Goal: Complete application form

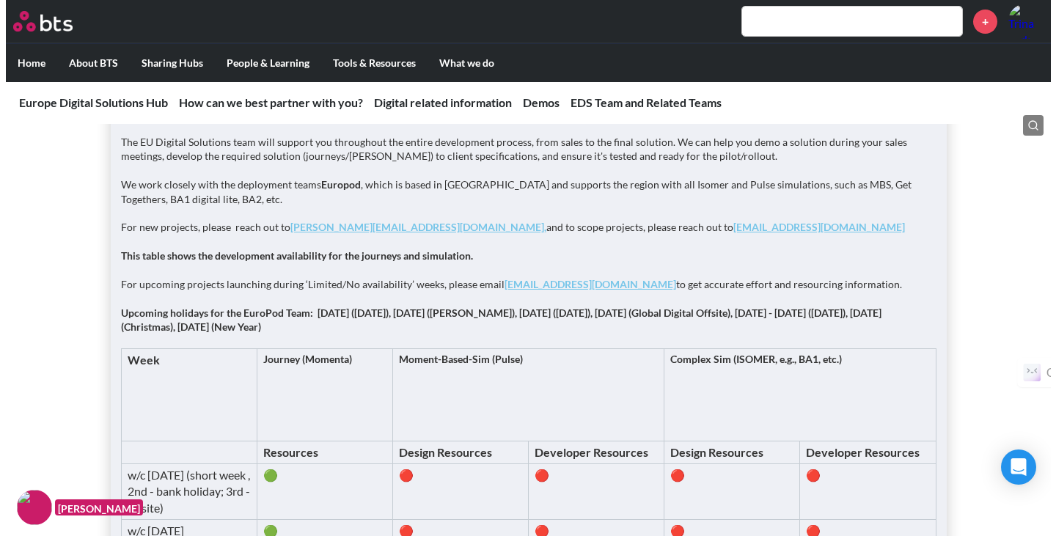
scroll to position [1791, 0]
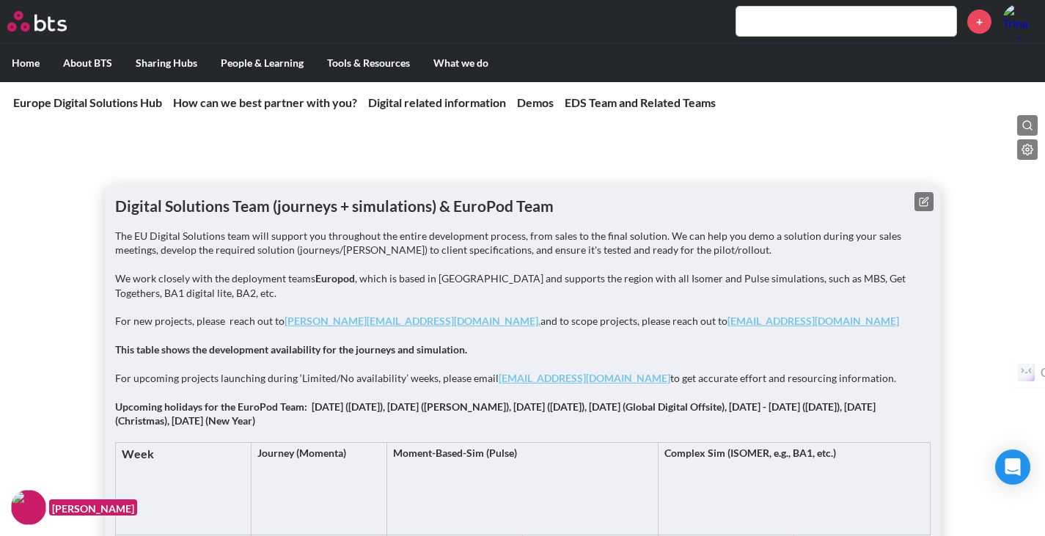
click at [925, 196] on icon at bounding box center [924, 201] width 10 height 10
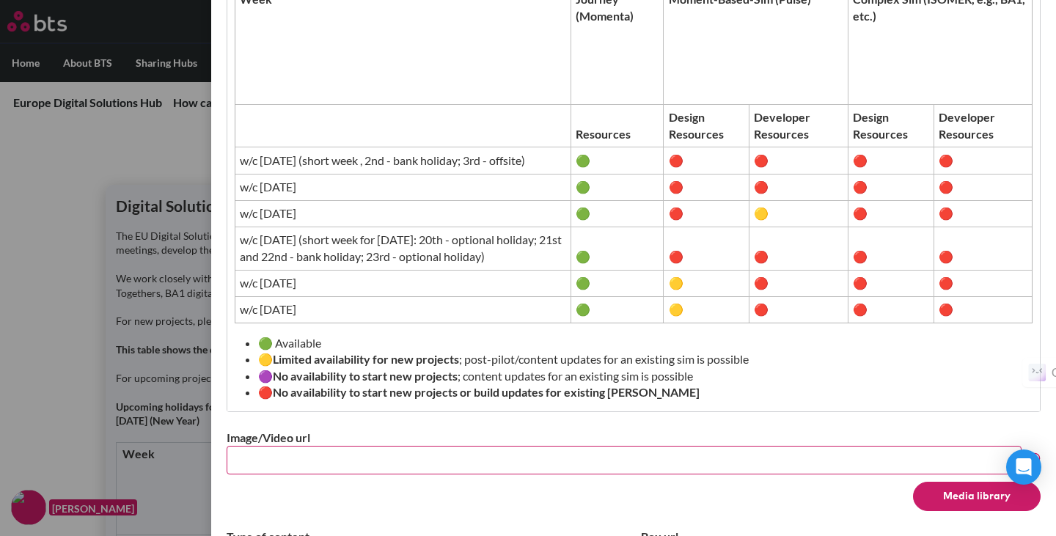
scroll to position [632, 0]
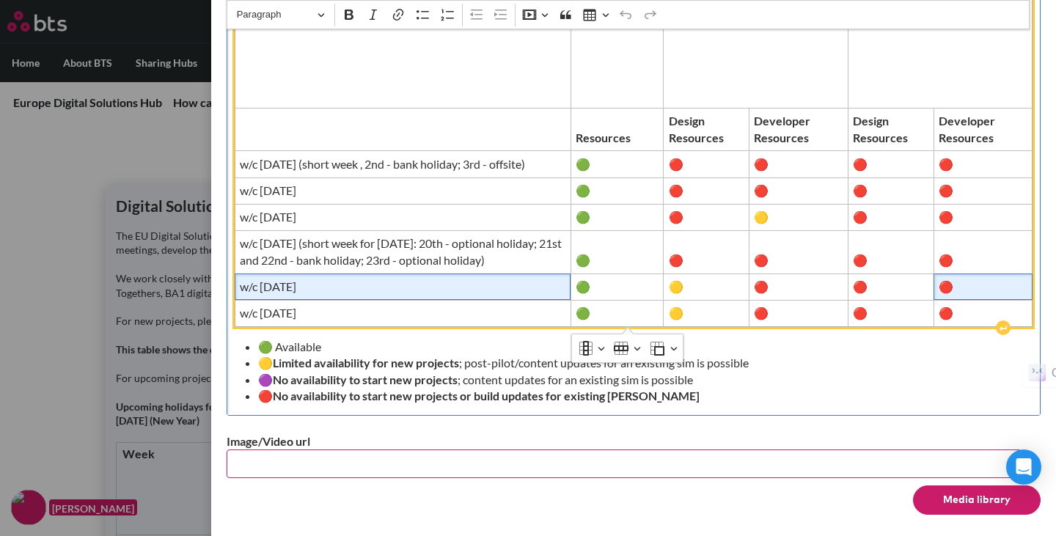
drag, startPoint x: 975, startPoint y: 285, endPoint x: 389, endPoint y: 279, distance: 586.6
click at [389, 279] on span "w/c [DATE]" at bounding box center [403, 287] width 326 height 16
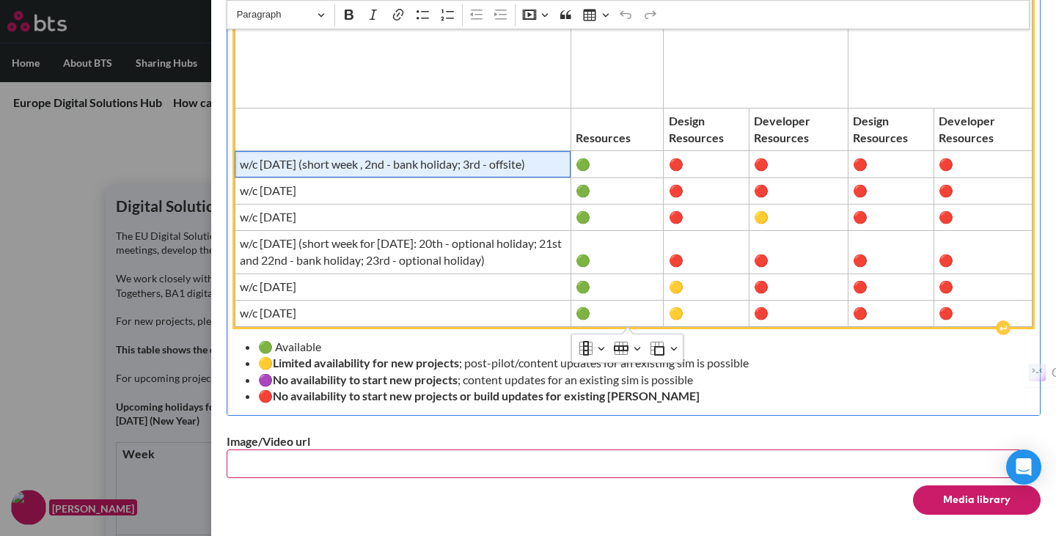
click at [384, 159] on span "w/c [DATE] (short week , 2nd - bank holiday; 3rd - offsite)" at bounding box center [403, 164] width 326 height 16
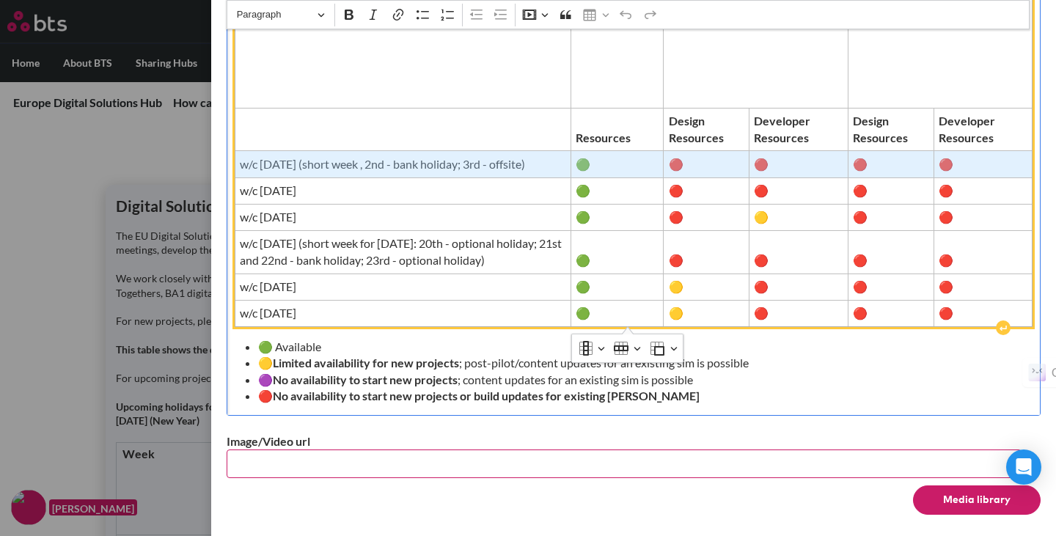
drag, startPoint x: 998, startPoint y: 155, endPoint x: 441, endPoint y: 156, distance: 556.5
click at [441, 156] on tr "w/c [DATE] (short week , 2nd - bank holiday; 3rd - offsite) 🟢 🔴 🔴 🔴 🔴" at bounding box center [634, 164] width 798 height 26
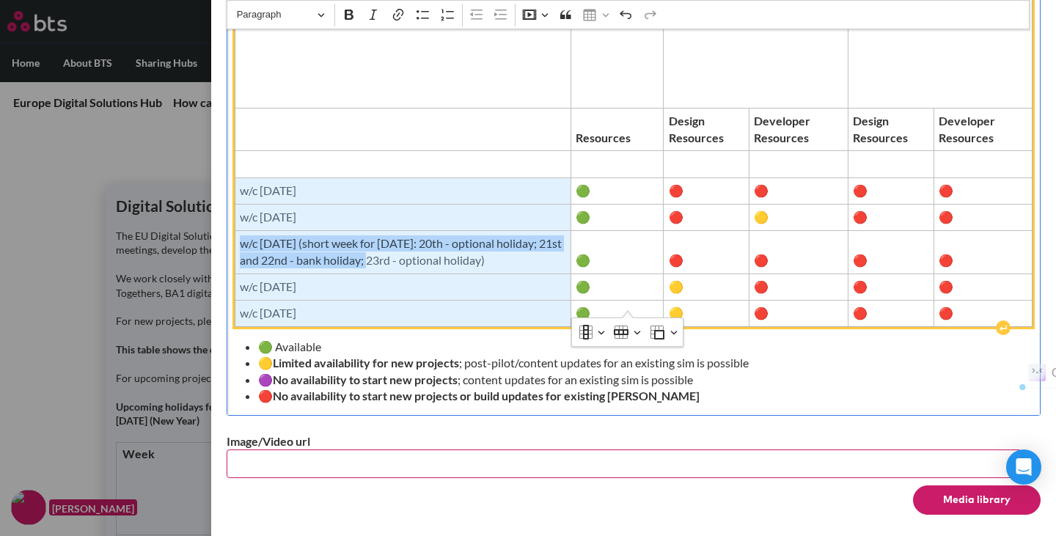
drag, startPoint x: 241, startPoint y: 173, endPoint x: 457, endPoint y: 293, distance: 246.8
click at [457, 293] on tbody "Week Journey (Momenta) Moment-Based-Sim (Pulse) Complex Sim (ISOMER, e.g., BA1,…" at bounding box center [634, 158] width 798 height 337
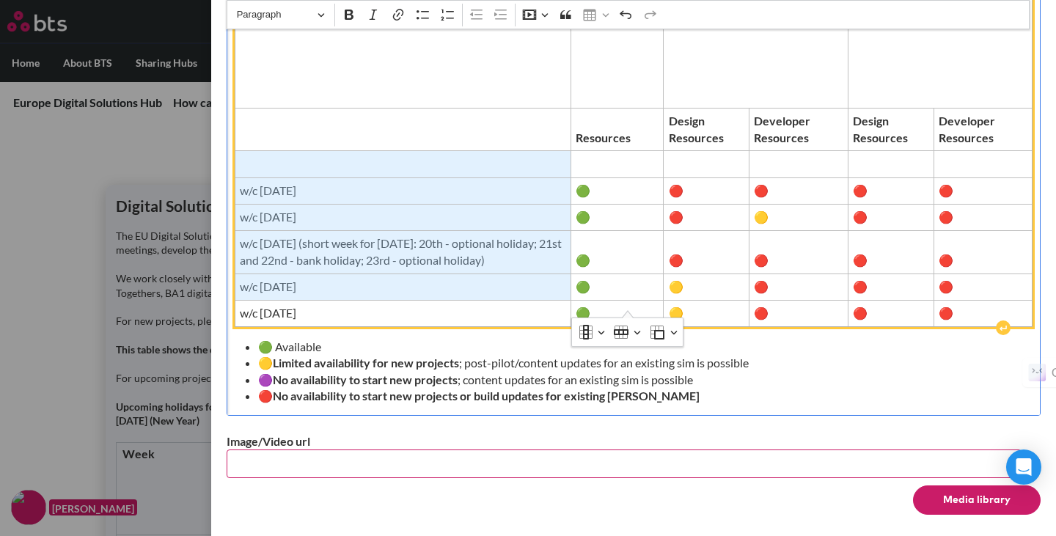
drag, startPoint x: 251, startPoint y: 144, endPoint x: 451, endPoint y: 258, distance: 229.9
click at [451, 258] on tbody "Week Journey (Momenta) Moment-Based-Sim (Pulse) Complex Sim (ISOMER, e.g., BA1,…" at bounding box center [634, 158] width 798 height 337
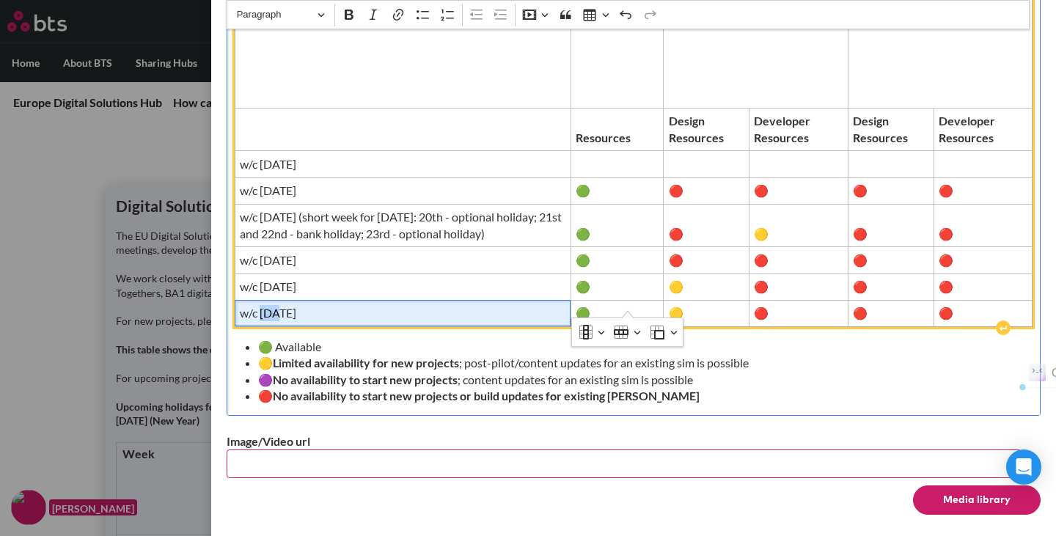
drag, startPoint x: 261, startPoint y: 294, endPoint x: 278, endPoint y: 294, distance: 16.9
click at [278, 305] on span "w/c [DATE]" at bounding box center [403, 313] width 326 height 16
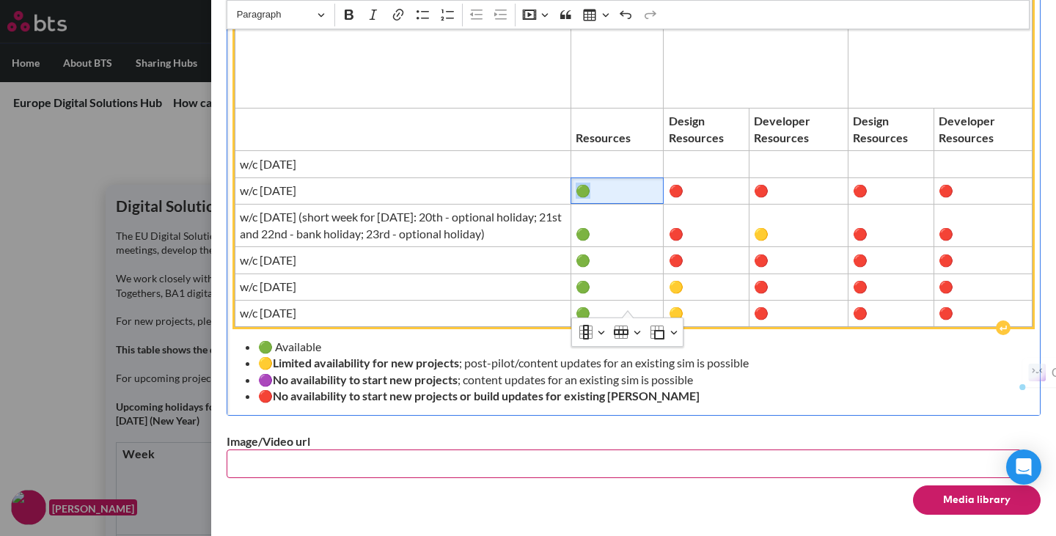
click at [588, 183] on span "🟢" at bounding box center [617, 191] width 82 height 16
copy span "🟢"
drag, startPoint x: 673, startPoint y: 175, endPoint x: 687, endPoint y: 175, distance: 14.0
click at [687, 183] on span "🔴" at bounding box center [707, 191] width 76 height 16
copy span "🔴"
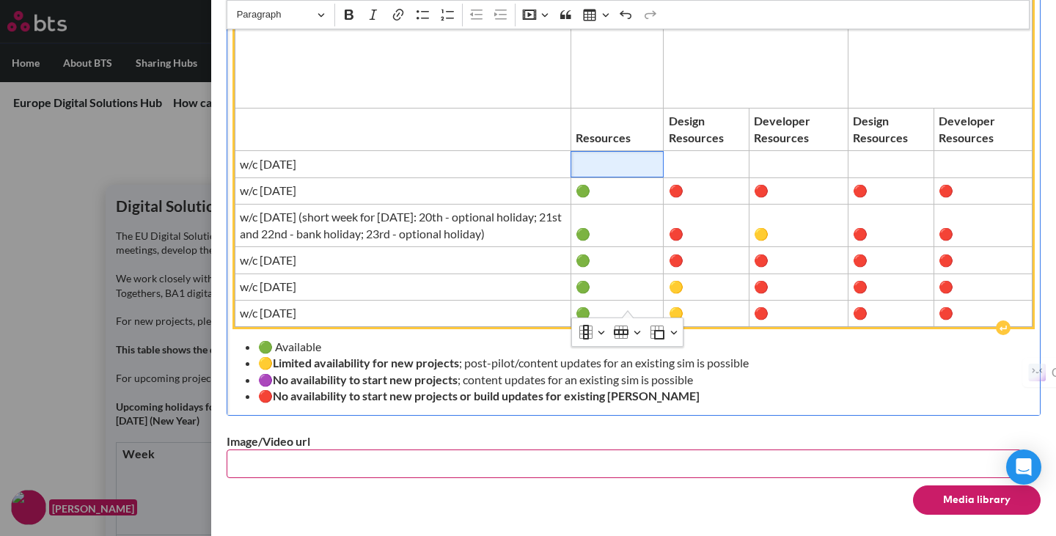
click at [636, 156] on span "Editor editing area: main" at bounding box center [617, 164] width 82 height 16
click at [714, 156] on span "Editor editing area: main" at bounding box center [707, 164] width 76 height 16
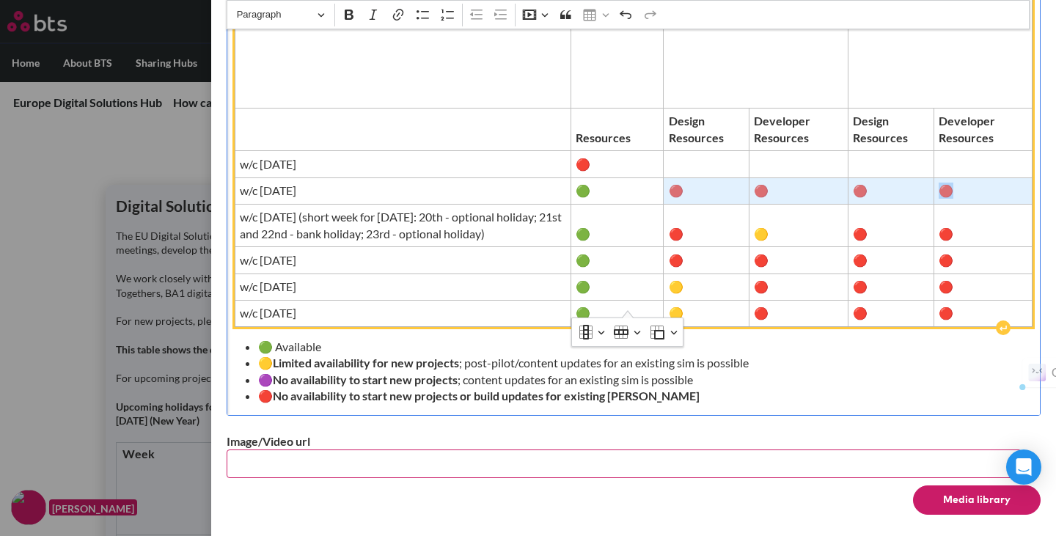
drag, startPoint x: 673, startPoint y: 174, endPoint x: 957, endPoint y: 172, distance: 283.8
click at [957, 177] on tr "w/c [DATE] 🟢 🔴 🔴 🔴 🔴" at bounding box center [634, 190] width 798 height 26
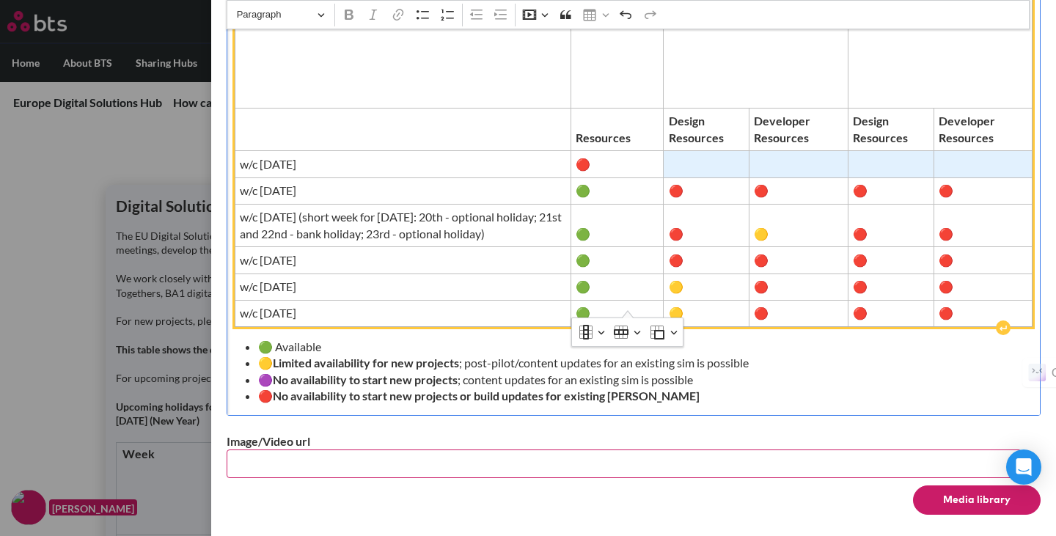
drag, startPoint x: 694, startPoint y: 149, endPoint x: 967, endPoint y: 148, distance: 273.5
click at [967, 151] on tr "w/c [DATE] 🔴" at bounding box center [634, 164] width 798 height 26
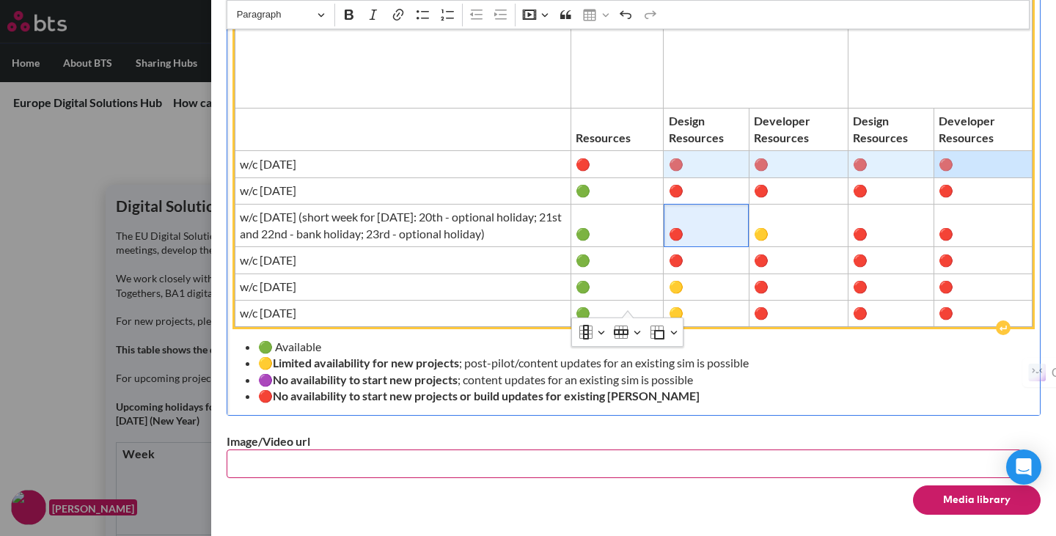
click at [701, 226] on span "🔴" at bounding box center [707, 234] width 76 height 16
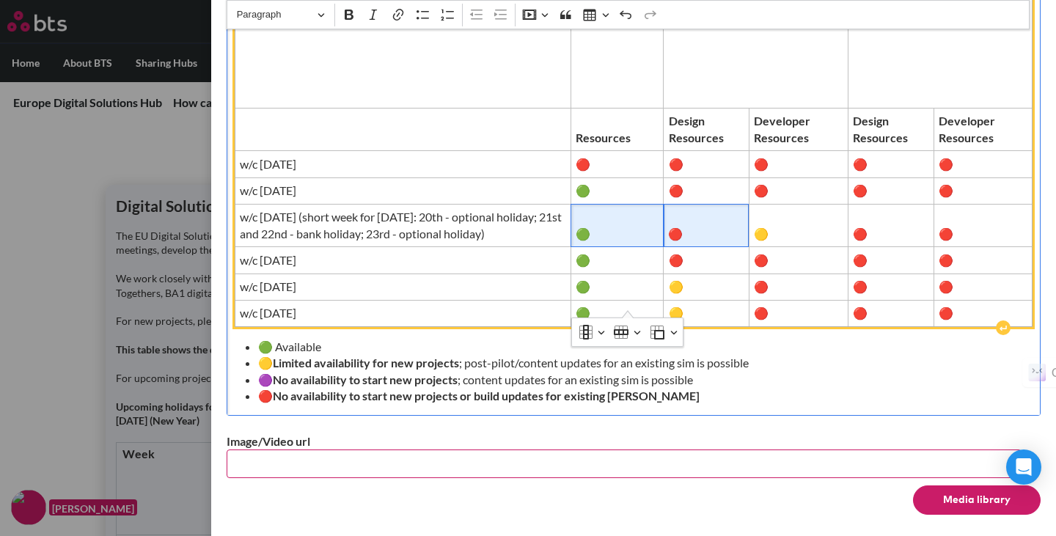
click at [629, 226] on span "🟢" at bounding box center [617, 234] width 83 height 16
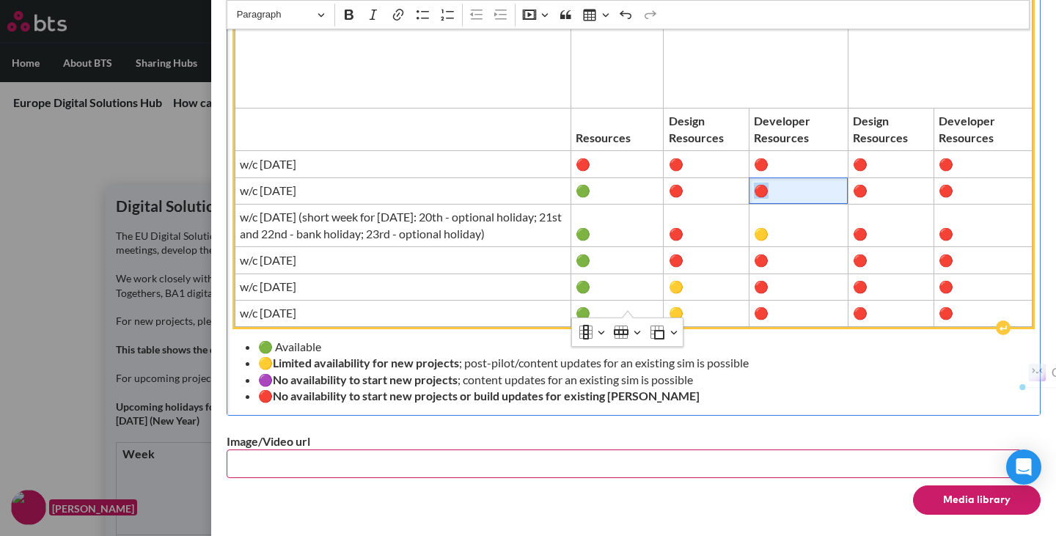
drag, startPoint x: 754, startPoint y: 173, endPoint x: 766, endPoint y: 173, distance: 11.7
click at [766, 183] on span "🔴" at bounding box center [798, 191] width 89 height 16
click at [768, 226] on span "🟡" at bounding box center [798, 234] width 89 height 16
copy span "🟡"
drag, startPoint x: 757, startPoint y: 172, endPoint x: 765, endPoint y: 171, distance: 7.4
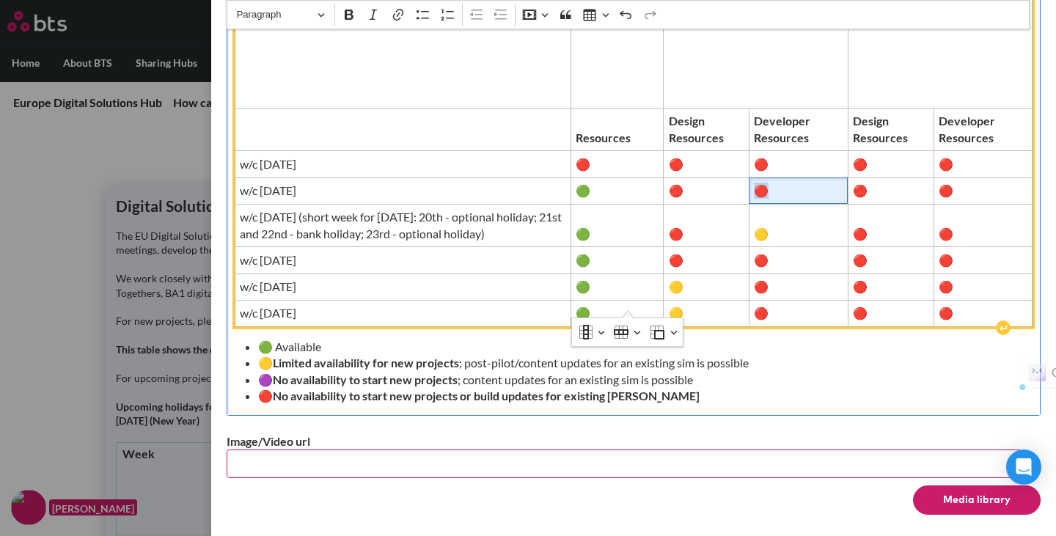
click at [765, 183] on span "🔴" at bounding box center [798, 191] width 89 height 16
click at [859, 226] on span "🔴" at bounding box center [891, 234] width 76 height 16
copy span "🔴"
drag, startPoint x: 757, startPoint y: 216, endPoint x: 765, endPoint y: 216, distance: 8.1
click at [765, 226] on span "🟡" at bounding box center [798, 234] width 89 height 16
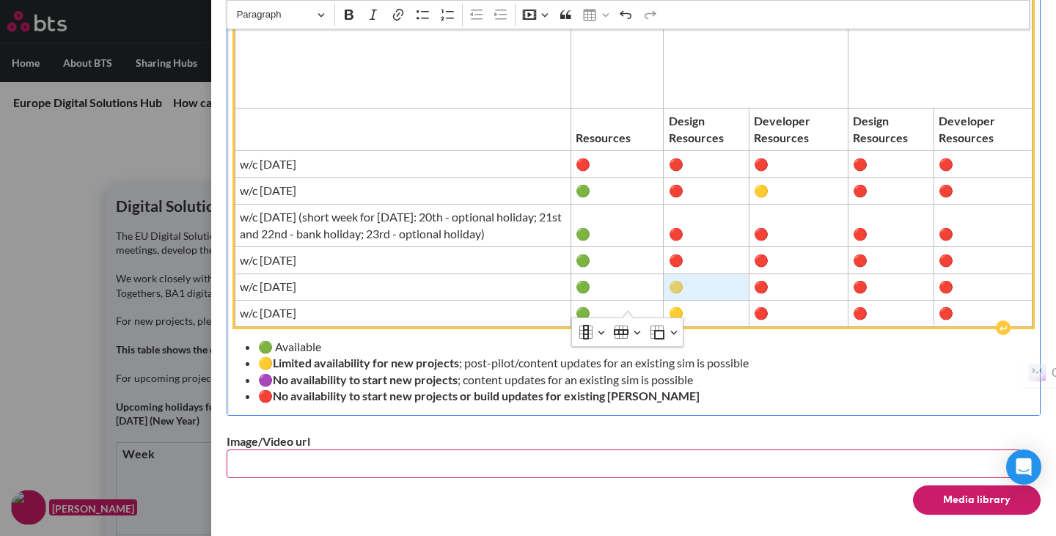
click at [678, 279] on span "🟡" at bounding box center [707, 287] width 76 height 16
click at [688, 279] on span "🟡" at bounding box center [707, 287] width 76 height 16
drag, startPoint x: 675, startPoint y: 271, endPoint x: 682, endPoint y: 270, distance: 7.4
click at [682, 279] on span "🟡" at bounding box center [707, 287] width 76 height 16
copy span "🟡"
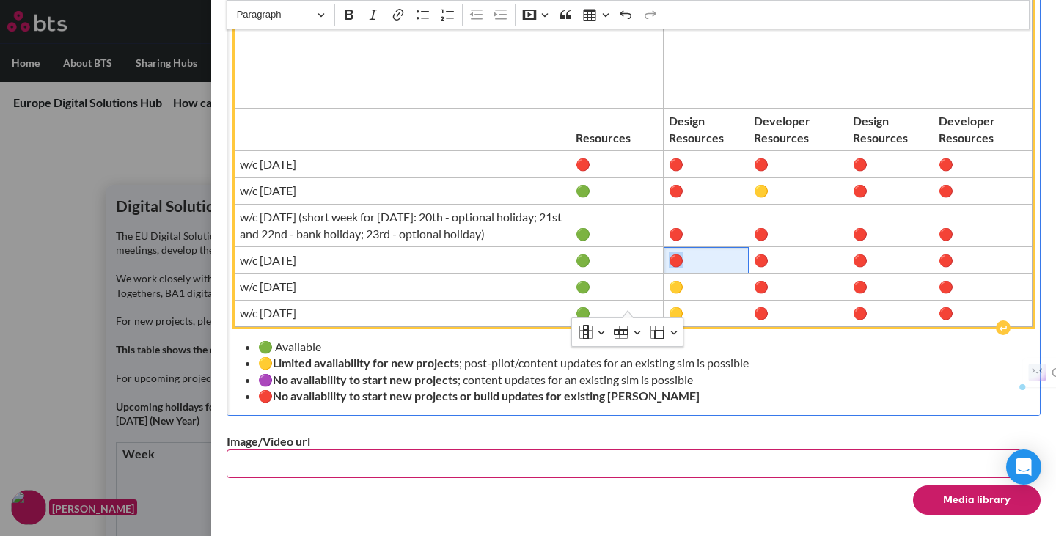
drag, startPoint x: 672, startPoint y: 240, endPoint x: 681, endPoint y: 243, distance: 9.8
click at [681, 252] on span "🔴" at bounding box center [707, 260] width 76 height 16
drag, startPoint x: 853, startPoint y: 244, endPoint x: 862, endPoint y: 243, distance: 9.6
click at [862, 252] on span "🔴" at bounding box center [891, 260] width 76 height 16
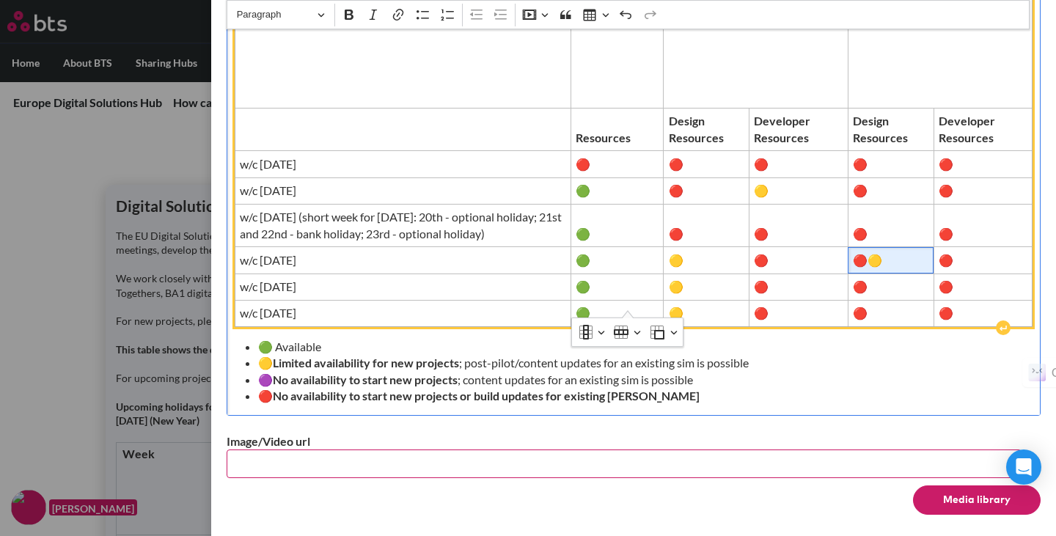
click at [868, 252] on span "🔴🟡" at bounding box center [891, 260] width 76 height 16
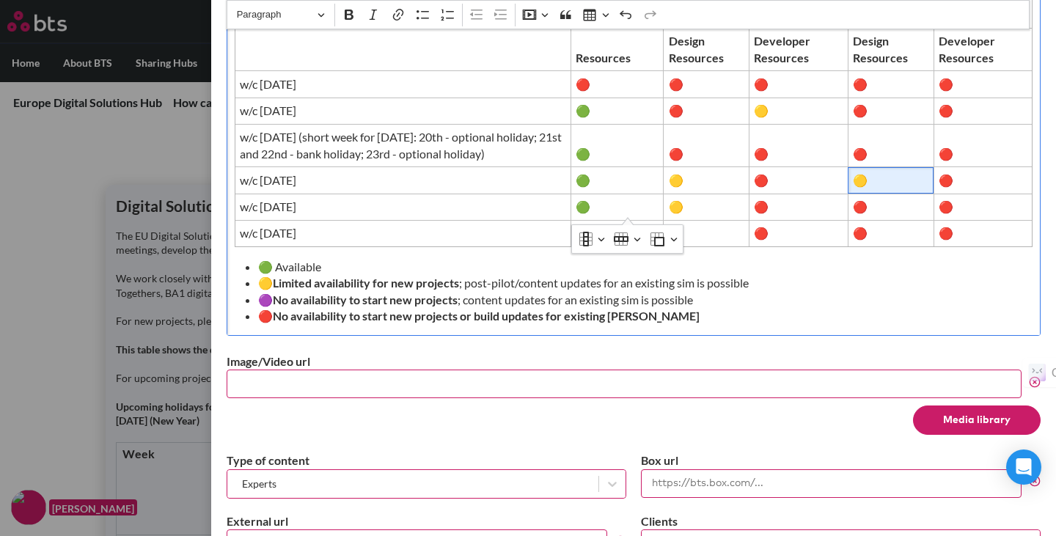
scroll to position [0, 0]
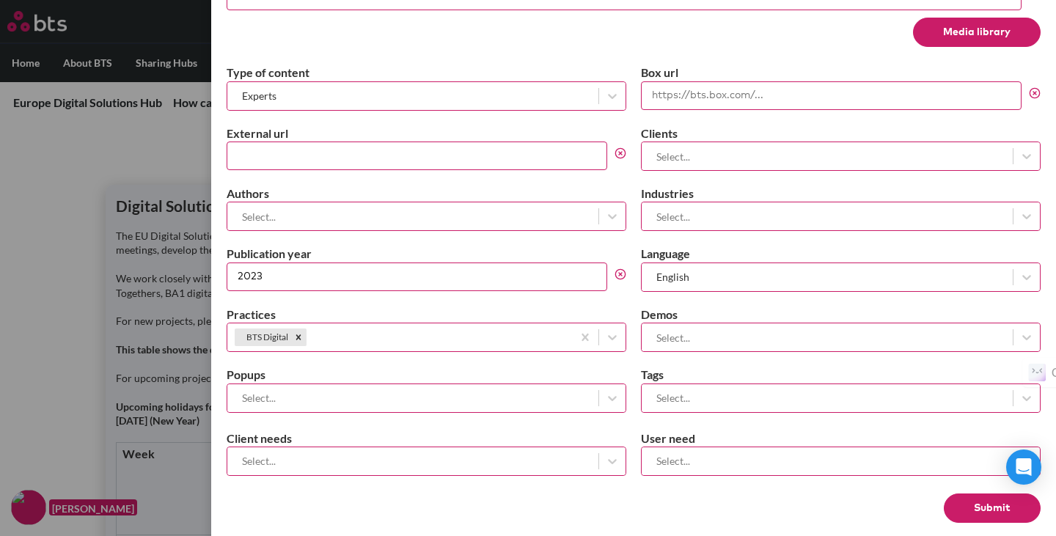
click at [944, 493] on button "Submit" at bounding box center [992, 507] width 97 height 29
